Goal: Task Accomplishment & Management: Manage account settings

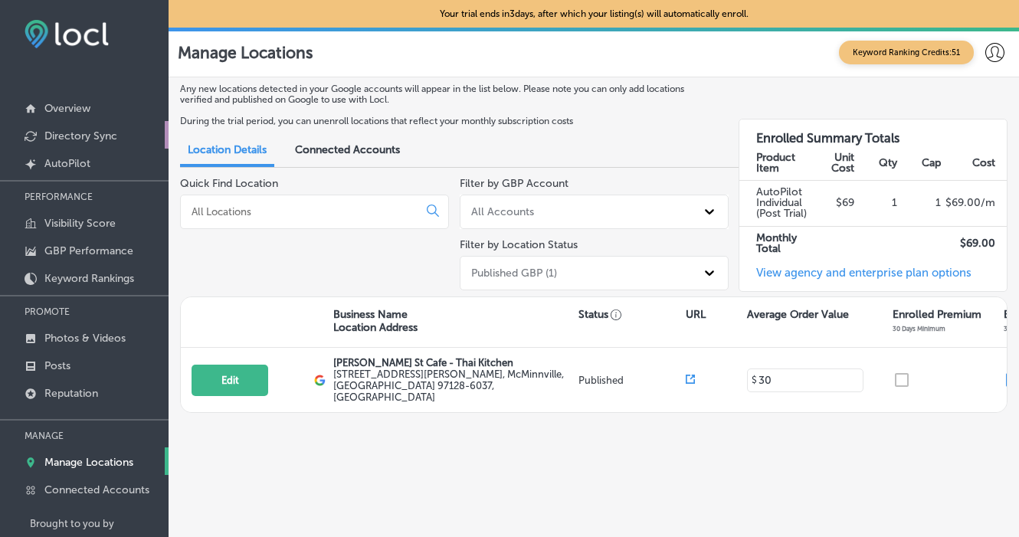
click at [89, 136] on p "Directory Sync" at bounding box center [80, 136] width 73 height 13
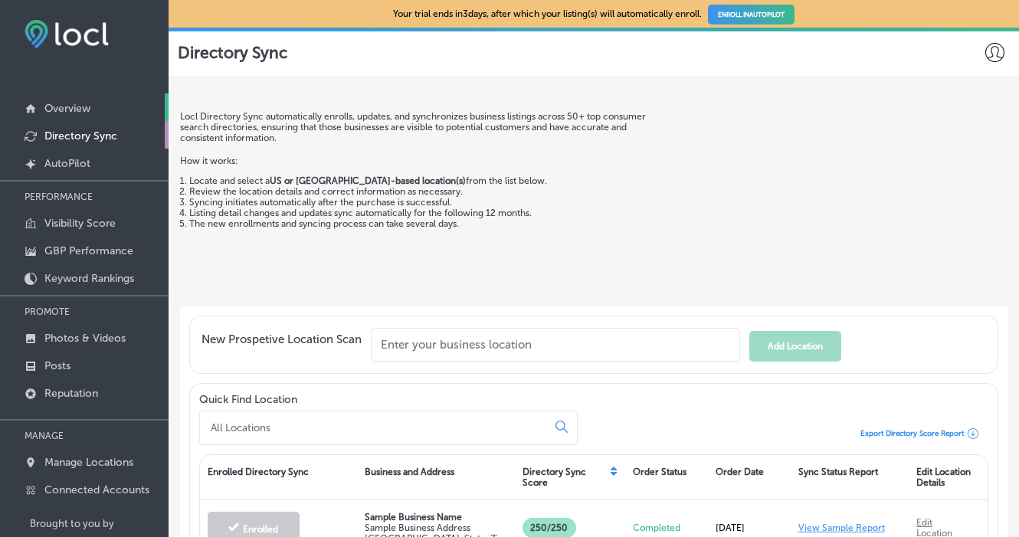
click at [84, 103] on p "Overview" at bounding box center [67, 108] width 46 height 13
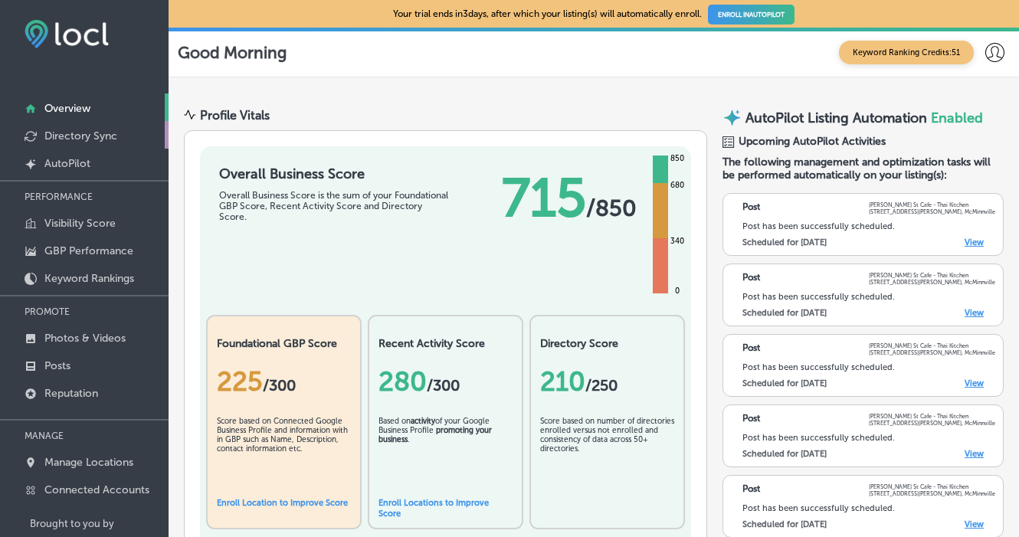
click at [82, 133] on p "Directory Sync" at bounding box center [80, 136] width 73 height 13
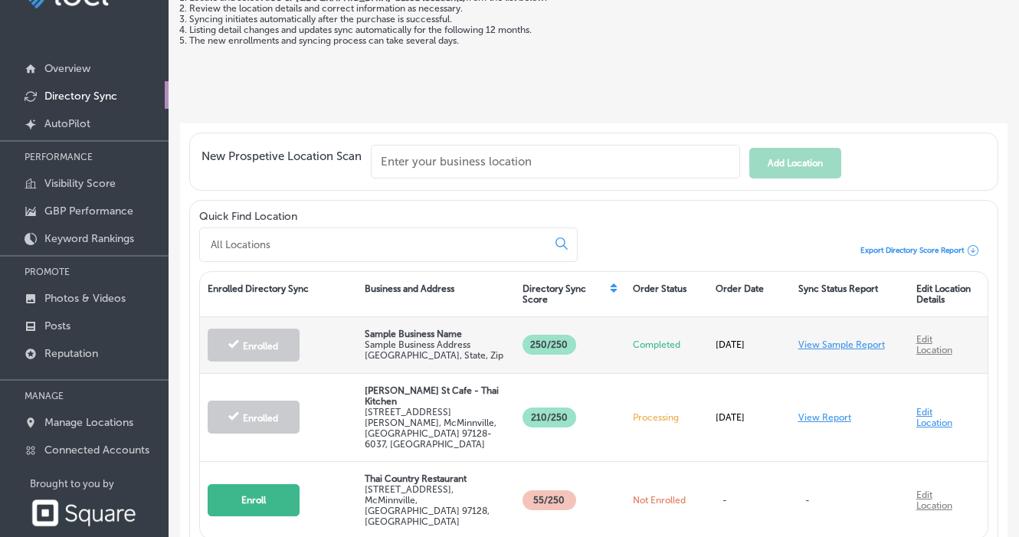
scroll to position [47, 0]
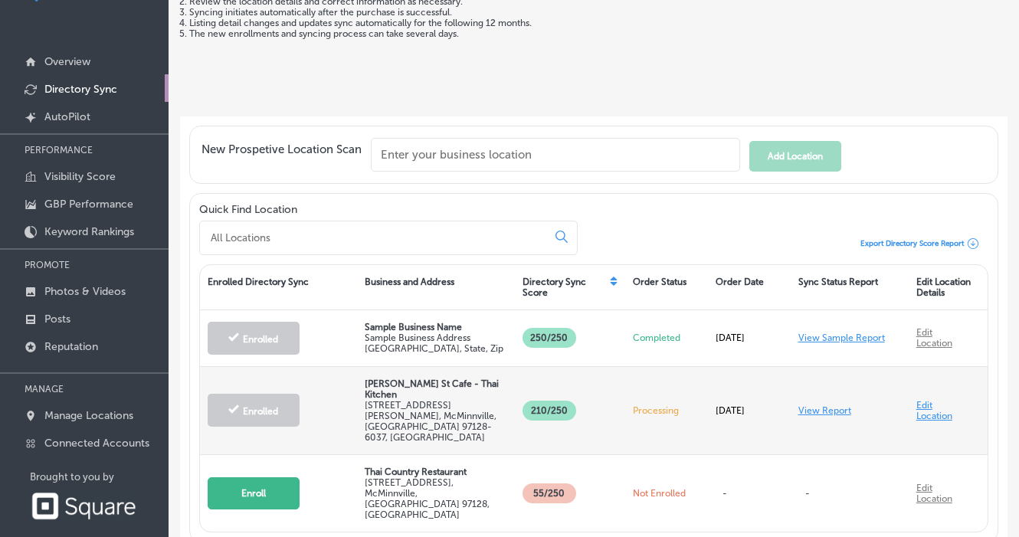
click at [815, 405] on link "View Report" at bounding box center [825, 410] width 53 height 11
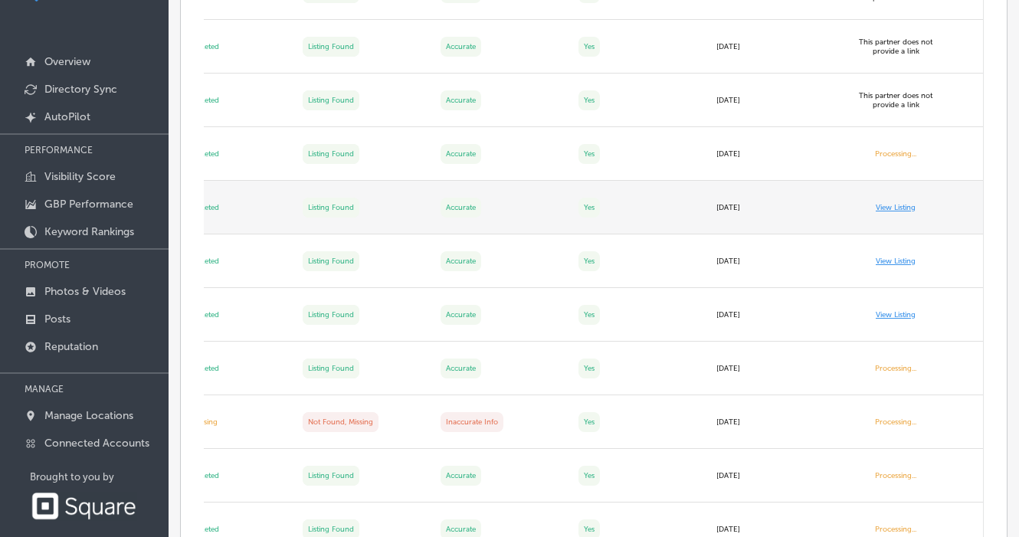
scroll to position [0, 286]
click at [898, 210] on link "View Listing" at bounding box center [896, 207] width 40 height 9
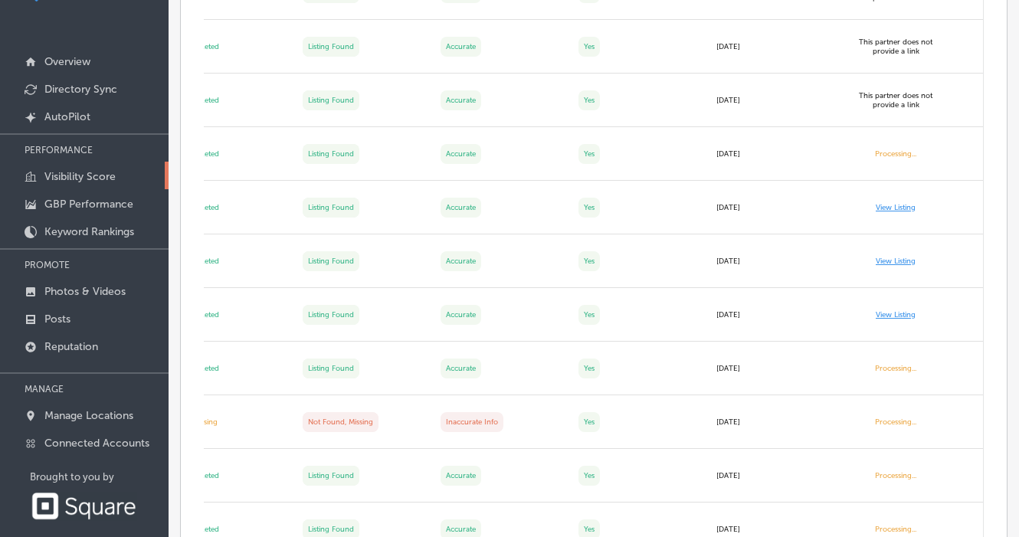
click at [104, 180] on p "Visibility Score" at bounding box center [79, 176] width 71 height 13
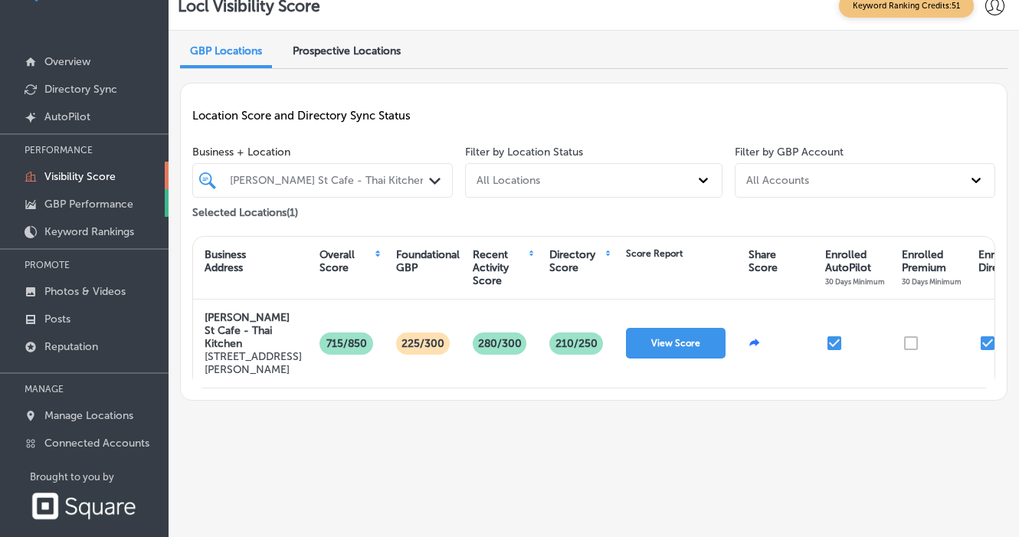
click at [109, 205] on p "GBP Performance" at bounding box center [88, 204] width 89 height 13
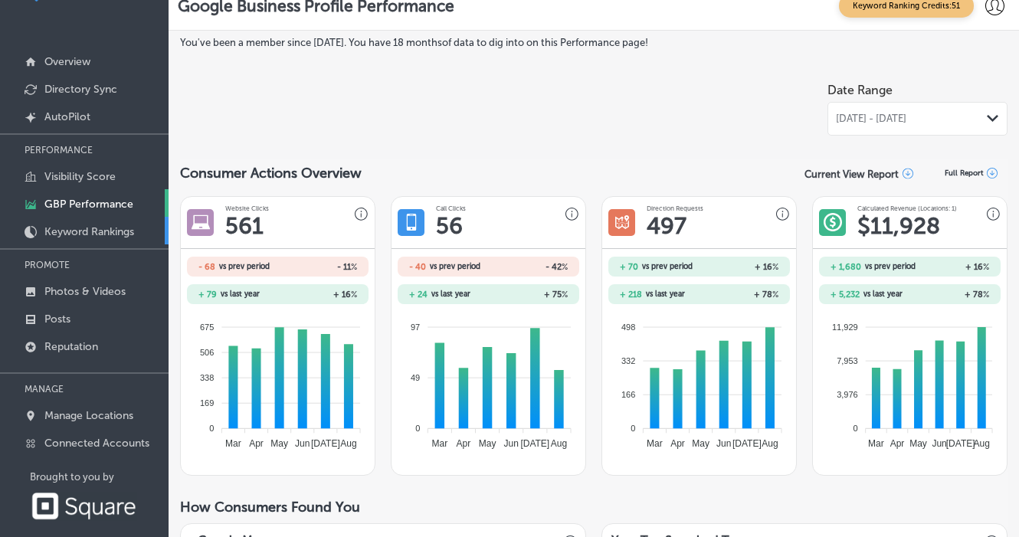
click at [57, 230] on p "Keyword Rankings" at bounding box center [89, 231] width 90 height 13
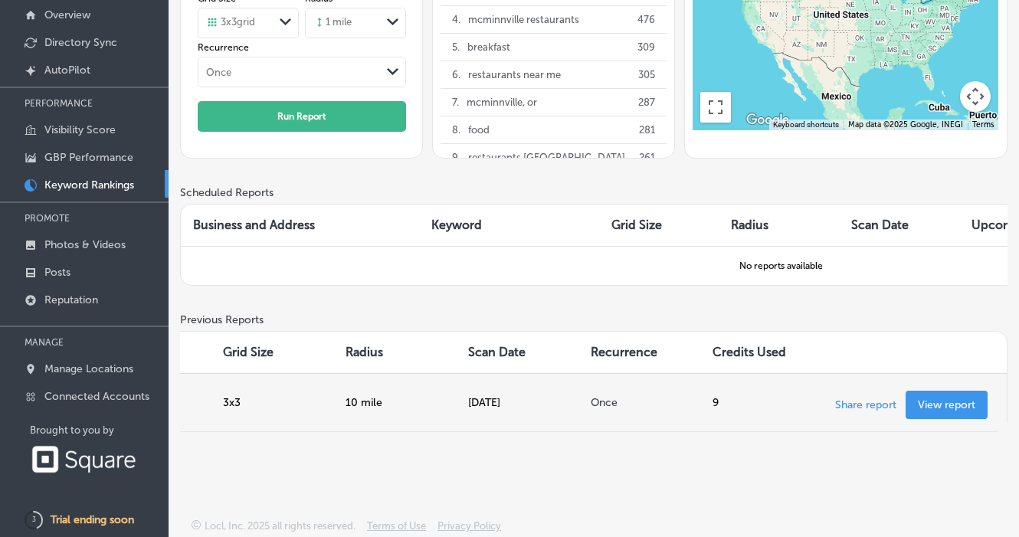
scroll to position [0, 399]
click at [933, 409] on link "View report" at bounding box center [947, 405] width 82 height 28
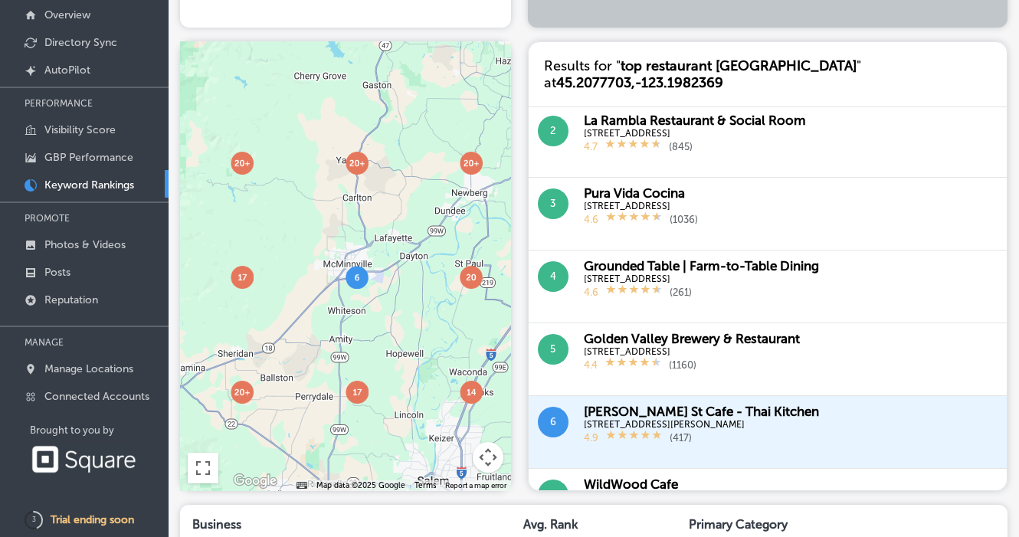
scroll to position [82, 0]
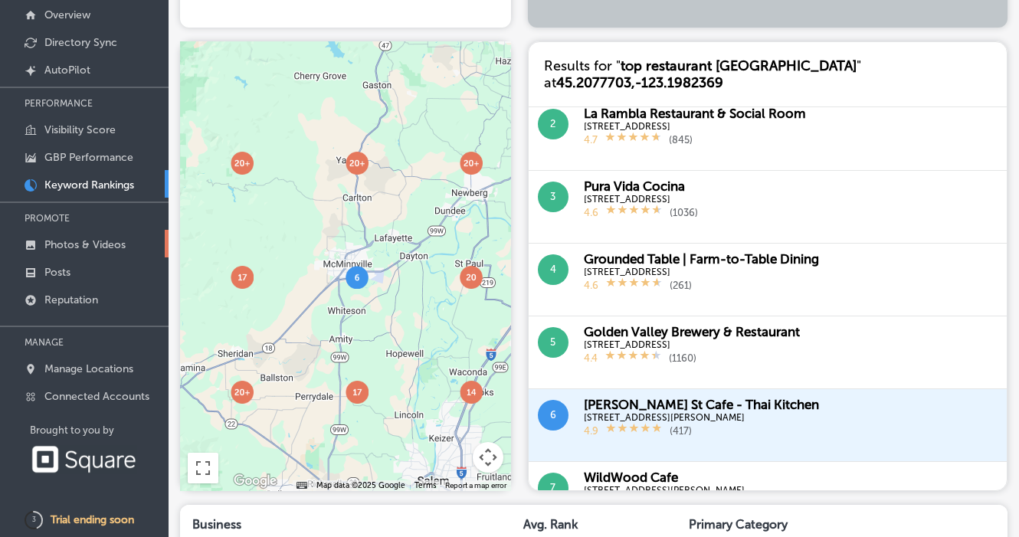
click at [75, 246] on p "Photos & Videos" at bounding box center [84, 244] width 81 height 13
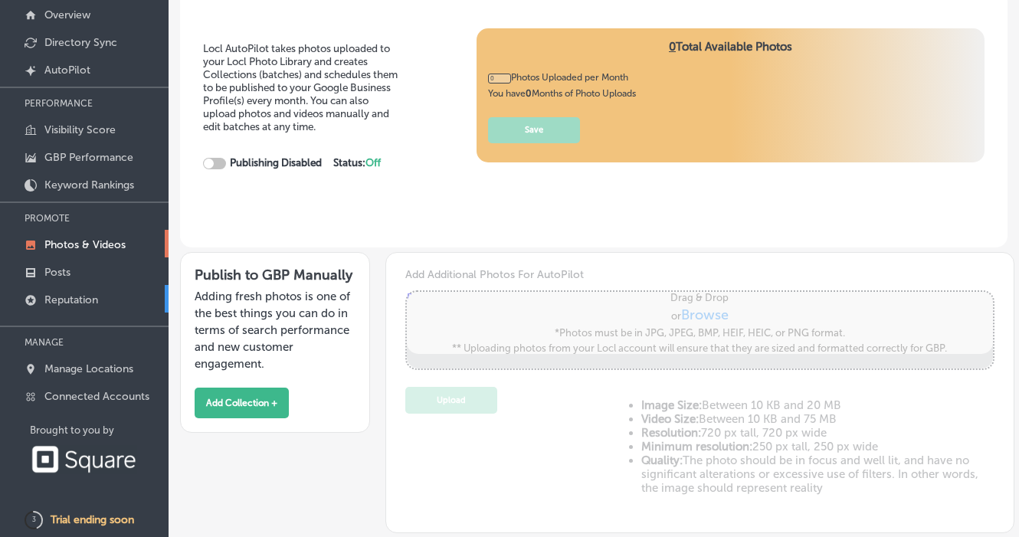
type input "5"
checkbox input "true"
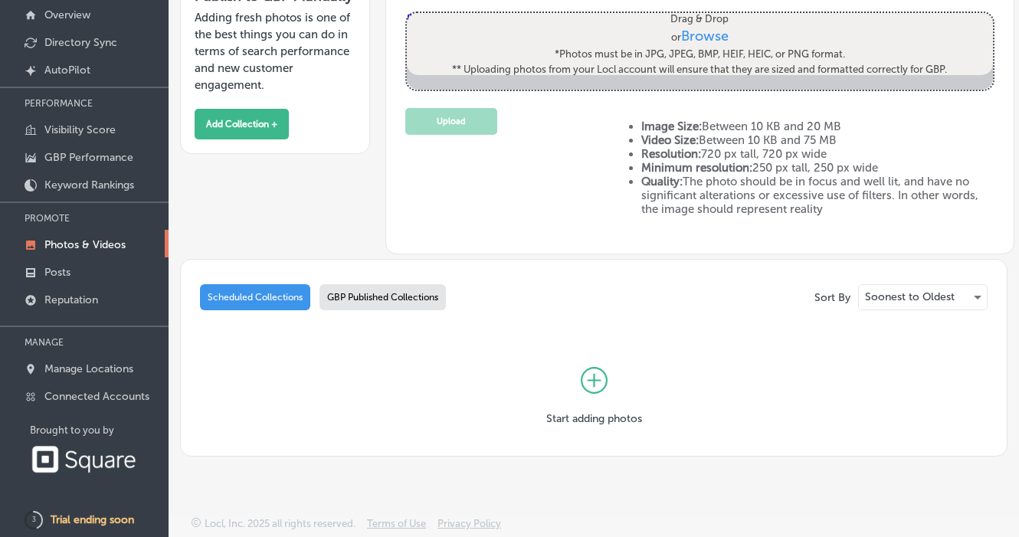
scroll to position [280, 0]
click at [74, 268] on link "Posts" at bounding box center [84, 272] width 169 height 28
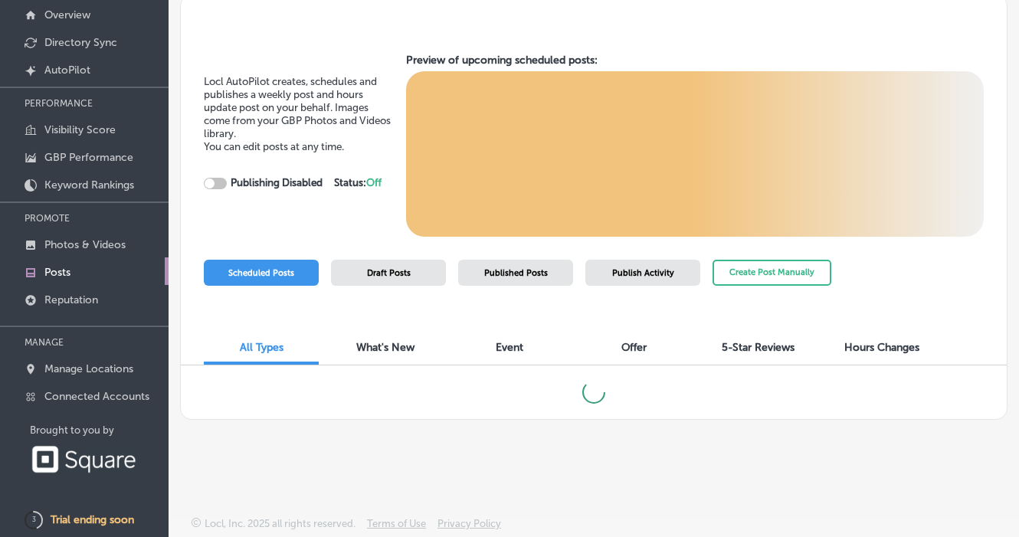
checkbox input "true"
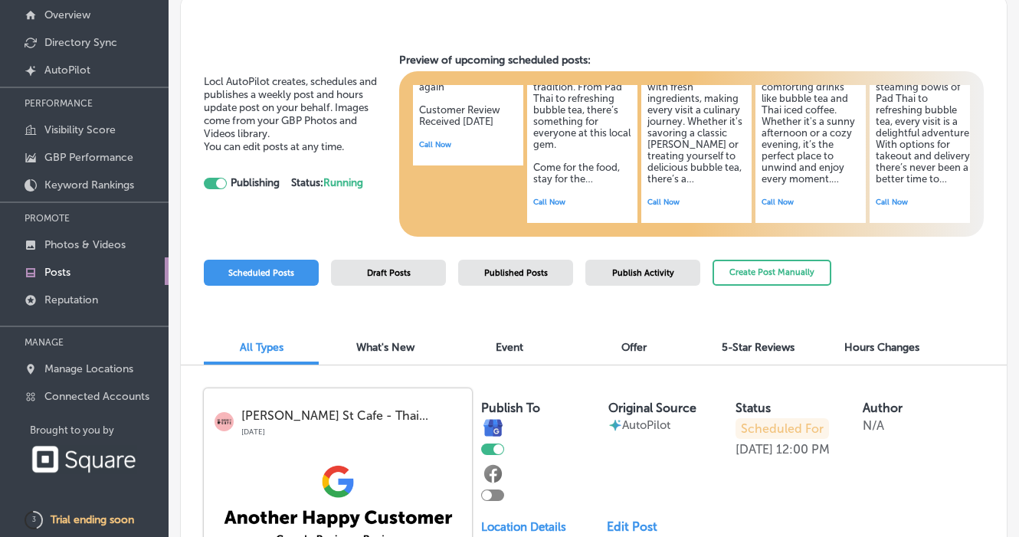
click at [366, 279] on div "Draft Posts" at bounding box center [388, 273] width 115 height 26
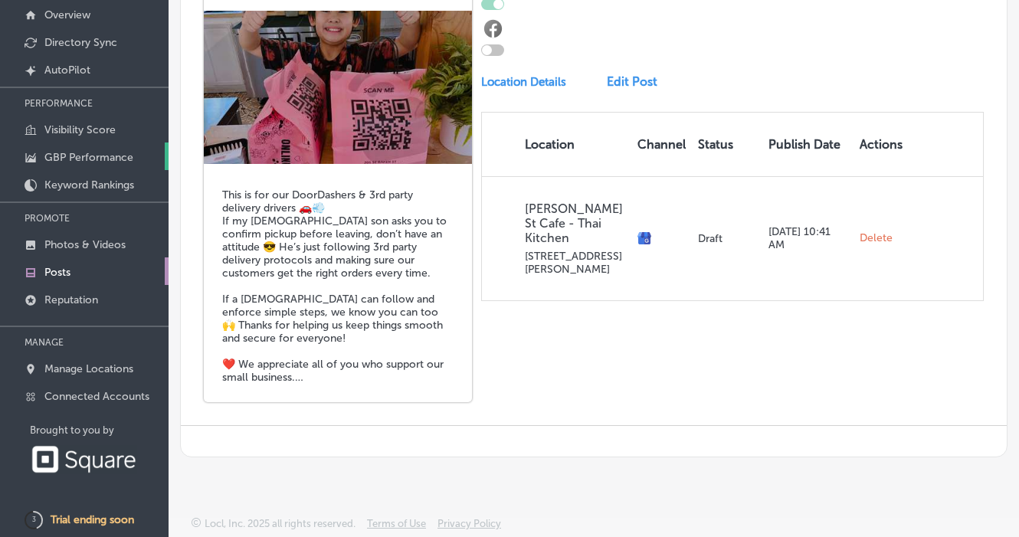
scroll to position [1430, 0]
click at [52, 297] on p "Reputation" at bounding box center [71, 300] width 54 height 13
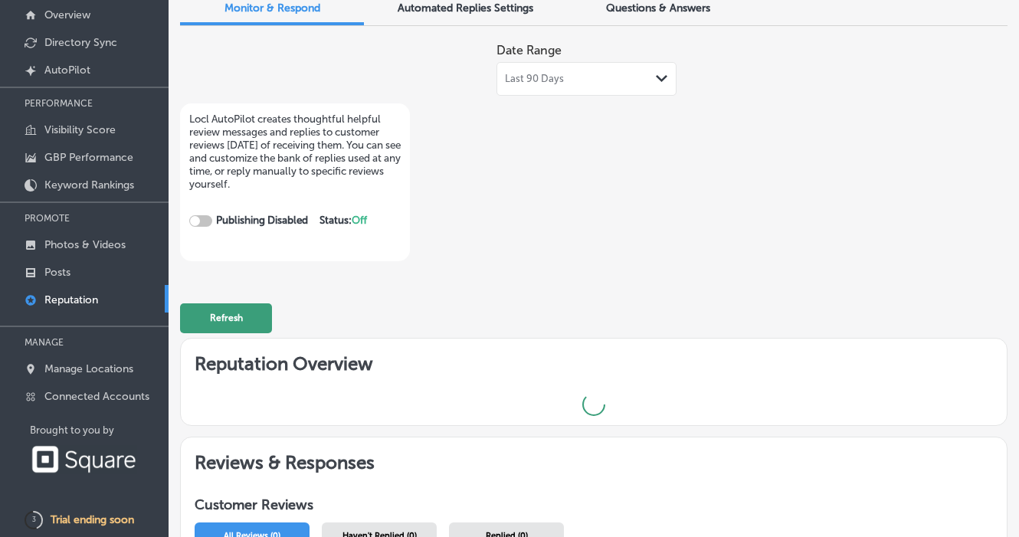
checkbox input "true"
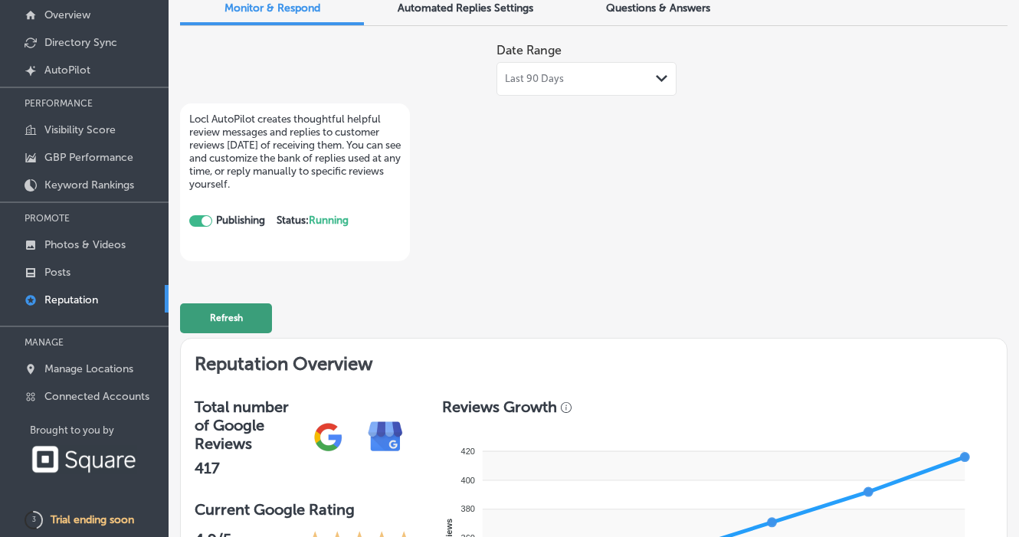
click at [228, 317] on button "Refresh" at bounding box center [226, 319] width 92 height 30
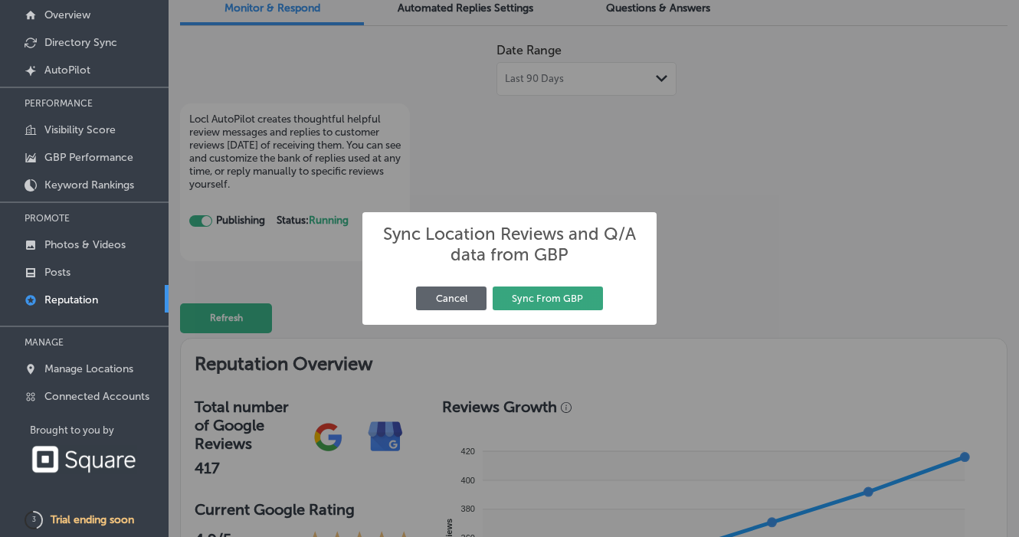
click at [524, 299] on button "Sync From GBP" at bounding box center [548, 299] width 110 height 24
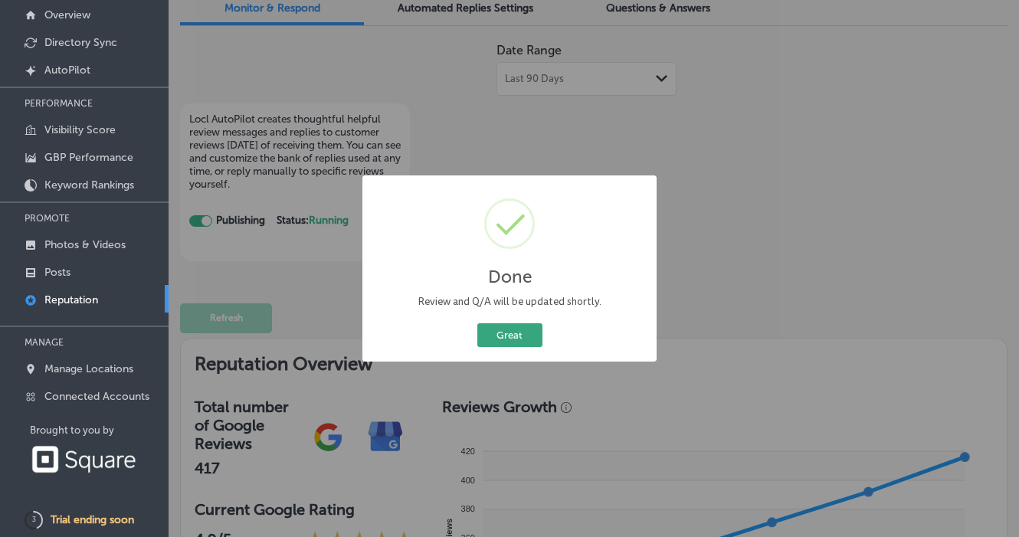
click at [510, 340] on button "Great" at bounding box center [510, 335] width 65 height 24
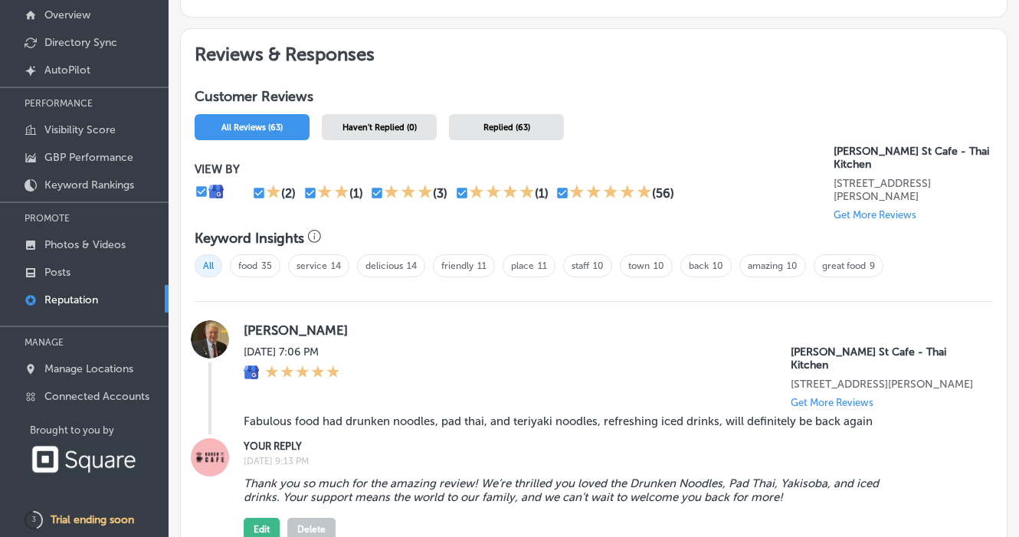
scroll to position [645, 0]
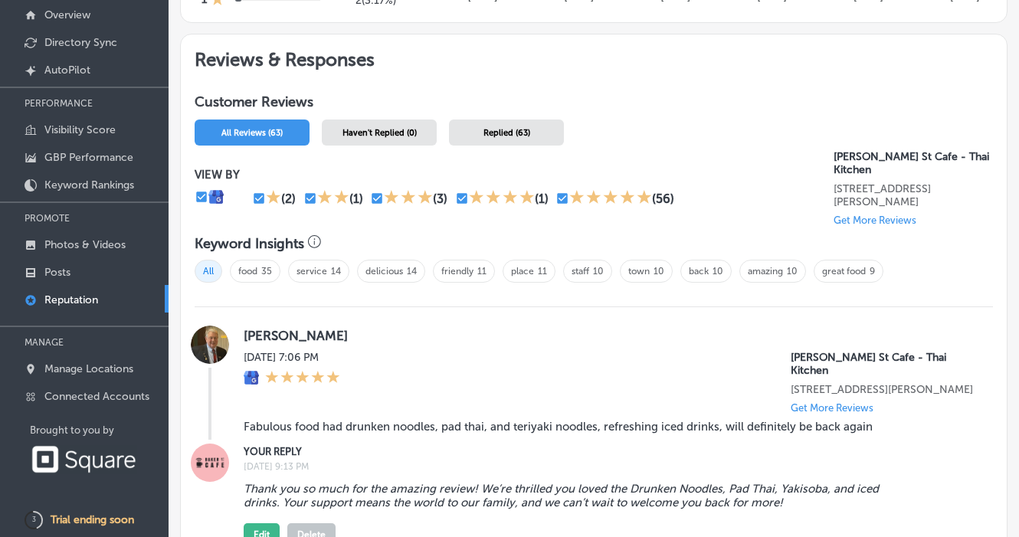
click at [874, 215] on p "Get More Reviews" at bounding box center [875, 220] width 83 height 11
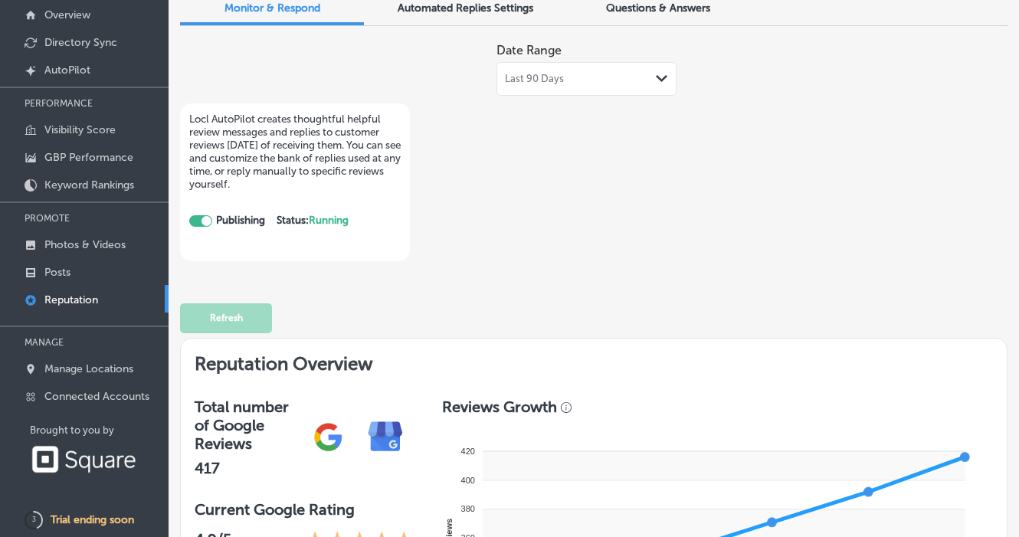
scroll to position [0, 0]
